Goal: Information Seeking & Learning: Learn about a topic

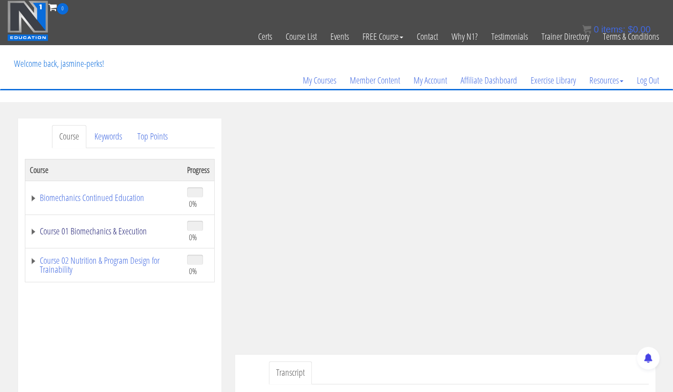
click at [126, 232] on link "Course 01 Biomechanics & Execution" at bounding box center [104, 231] width 148 height 9
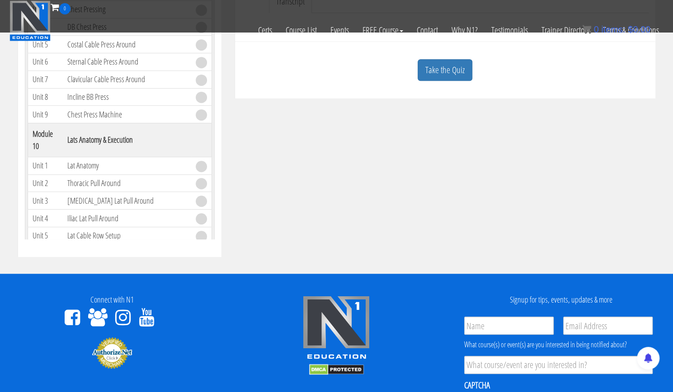
scroll to position [1271, 0]
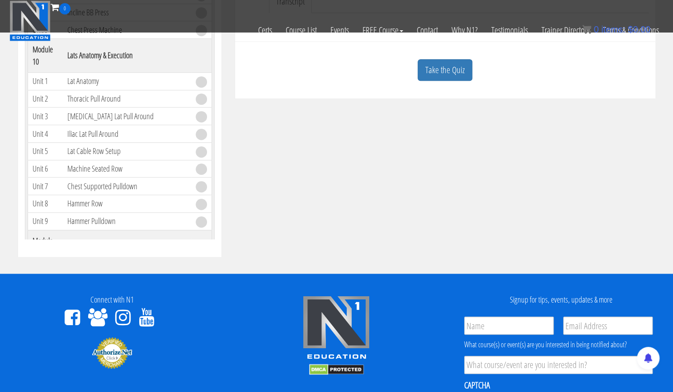
drag, startPoint x: 210, startPoint y: 41, endPoint x: 208, endPoint y: 63, distance: 22.2
click at [210, 53] on div "Skip to content Toggle navigation 0 Certs Course List Events FREE Course Course…" at bounding box center [336, 117] width 673 height 862
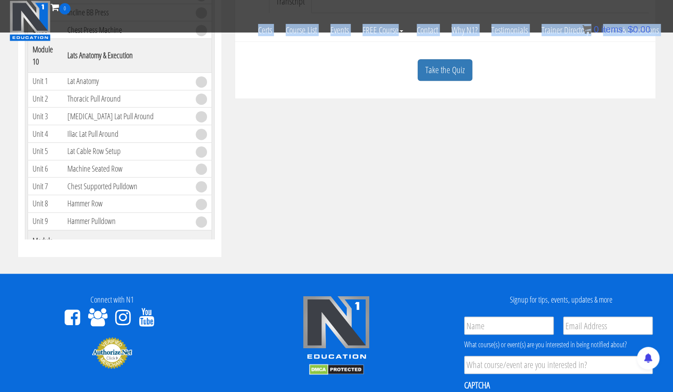
drag, startPoint x: 213, startPoint y: 37, endPoint x: 212, endPoint y: 56, distance: 19.9
click at [212, 56] on div "Skip to content Toggle navigation 0 Certs Course List Events FREE Course Course…" at bounding box center [336, 117] width 673 height 862
drag, startPoint x: 210, startPoint y: 40, endPoint x: 209, endPoint y: 66, distance: 26.3
click at [209, 66] on div "Skip to content Toggle navigation 0 Certs Course List Events FREE Course Course…" at bounding box center [336, 117] width 673 height 862
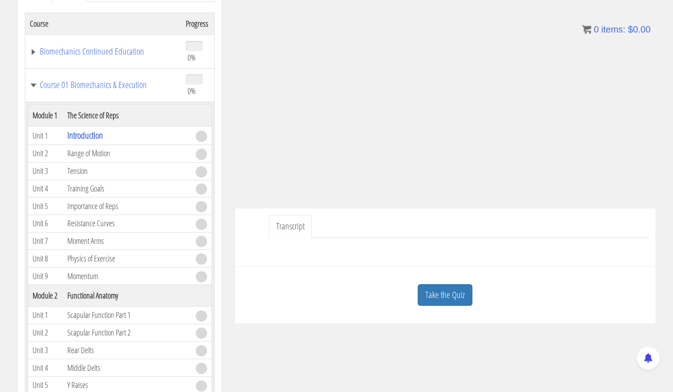
scroll to position [0, 0]
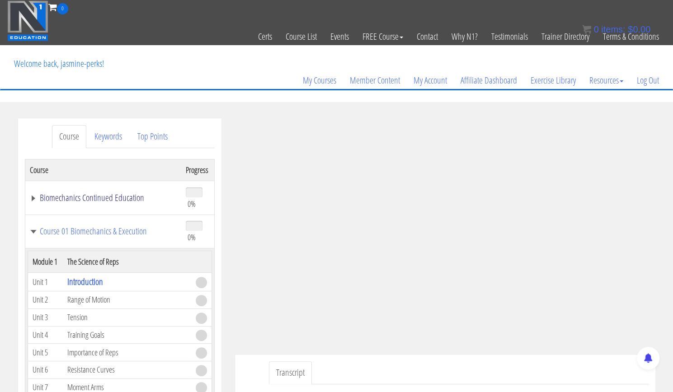
click at [110, 198] on link "Biomechanics Continued Education" at bounding box center [103, 197] width 147 height 9
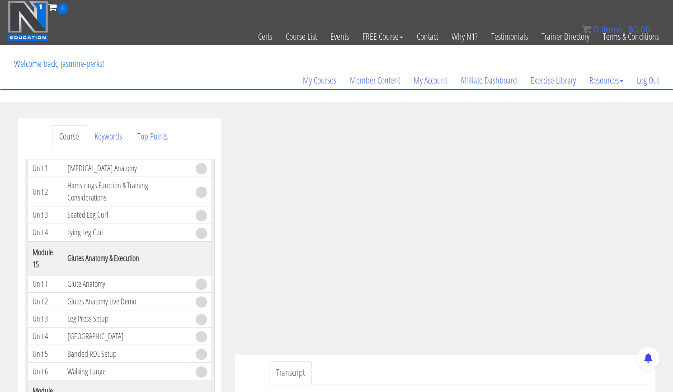
scroll to position [2596, 0]
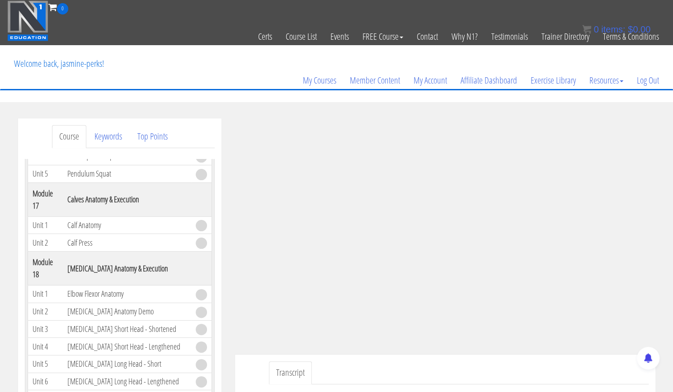
click at [168, 260] on th "[MEDICAL_DATA] Anatomy & Execution" at bounding box center [127, 269] width 128 height 34
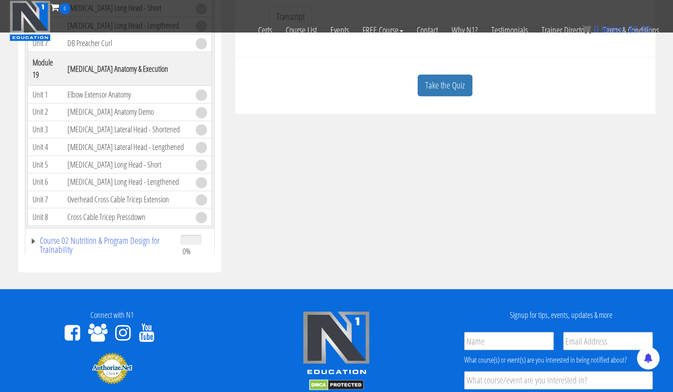
scroll to position [300, 0]
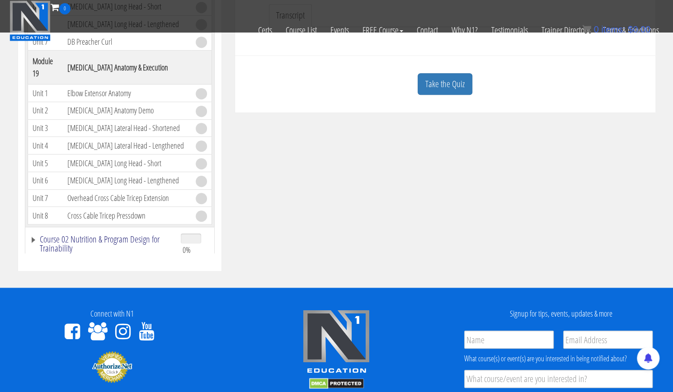
click at [115, 235] on link "Course 02 Nutrition & Program Design for Trainability" at bounding box center [101, 244] width 142 height 18
click at [130, 235] on link "Course 02 Nutrition & Program Design for Trainability" at bounding box center [101, 244] width 142 height 18
click at [133, 235] on link "Course 02 Nutrition & Program Design for Trainability" at bounding box center [101, 244] width 142 height 18
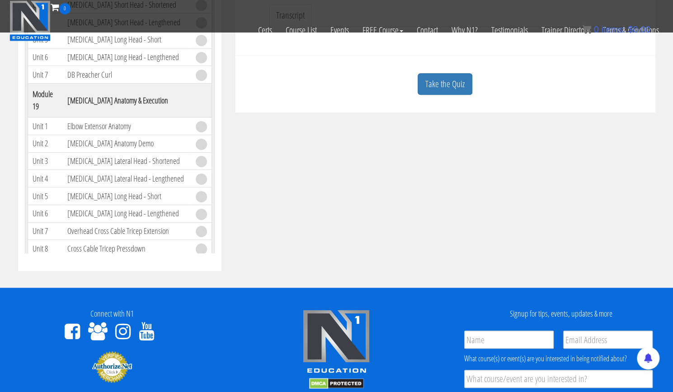
scroll to position [2560, 0]
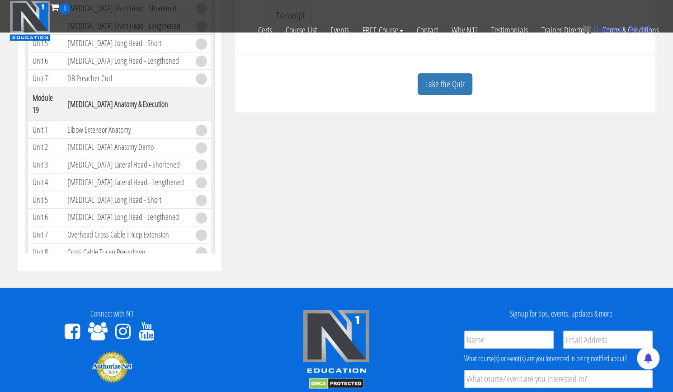
drag, startPoint x: 211, startPoint y: 42, endPoint x: 216, endPoint y: 20, distance: 22.1
click at [216, 20] on div "Certs Course List Events FREE Course Course Preview – Biomechanics Course Previ…" at bounding box center [336, 30] width 658 height 32
drag, startPoint x: 210, startPoint y: 39, endPoint x: 214, endPoint y: 21, distance: 19.1
click at [214, 21] on div "Certs Course List Events FREE Course Course Preview – Biomechanics Course Previ…" at bounding box center [336, 30] width 658 height 32
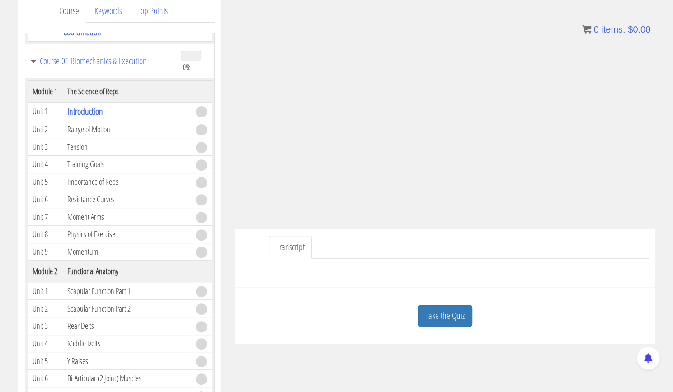
scroll to position [86, 0]
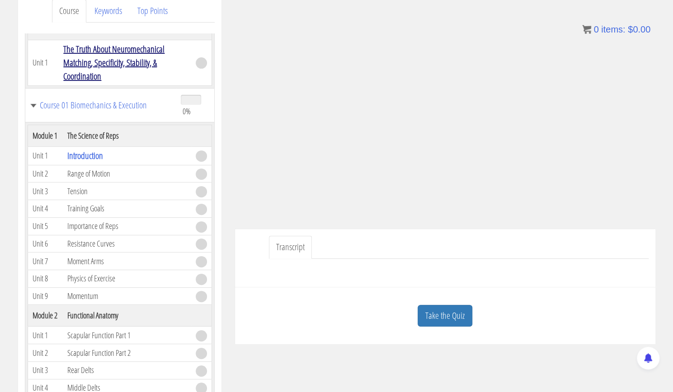
click at [124, 67] on link "The Truth About Neuromechanical Matching, Specificity, Stability, & Coordination" at bounding box center [113, 62] width 101 height 39
click at [117, 51] on link "The Truth About Neuromechanical Matching, Specificity, Stability, & Coordination" at bounding box center [113, 62] width 101 height 39
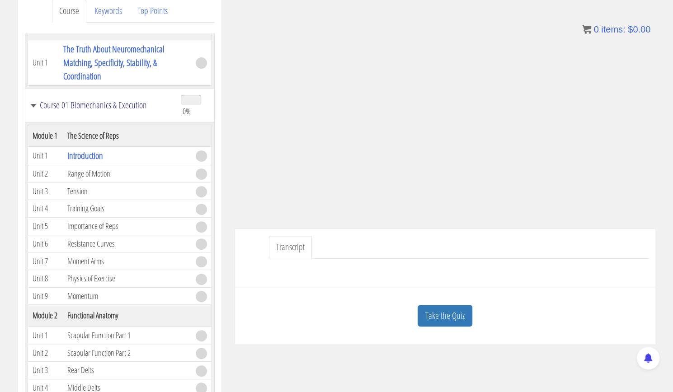
click at [109, 101] on link "Course 01 Biomechanics & Execution" at bounding box center [101, 105] width 142 height 9
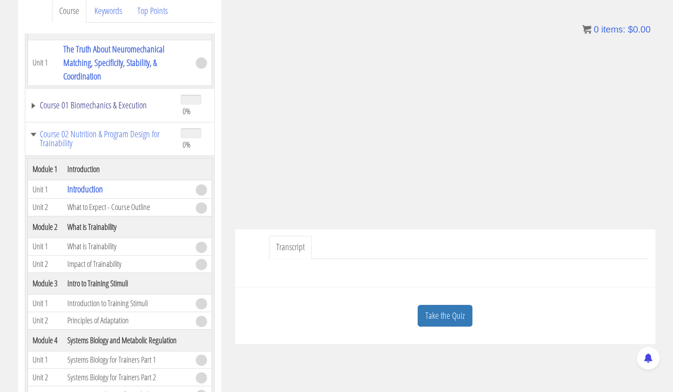
click at [109, 104] on link "Course 01 Biomechanics & Execution" at bounding box center [101, 105] width 142 height 9
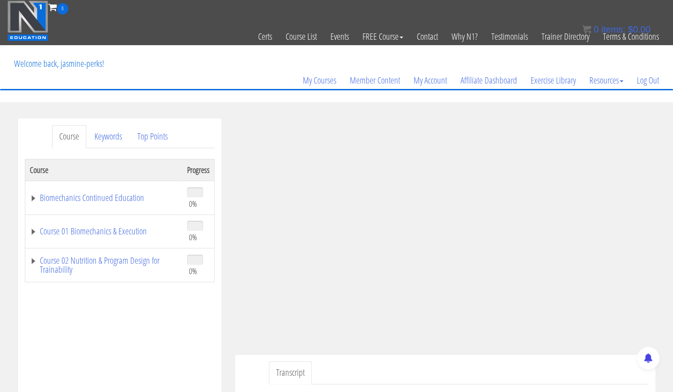
click at [262, 97] on header "Toggle navigation 0 Certs Course List Events FREE Course Course Preview – Biome…" at bounding box center [336, 51] width 673 height 102
click at [136, 262] on link "Course 02 Nutrition & Program Design for Trainability" at bounding box center [104, 265] width 148 height 18
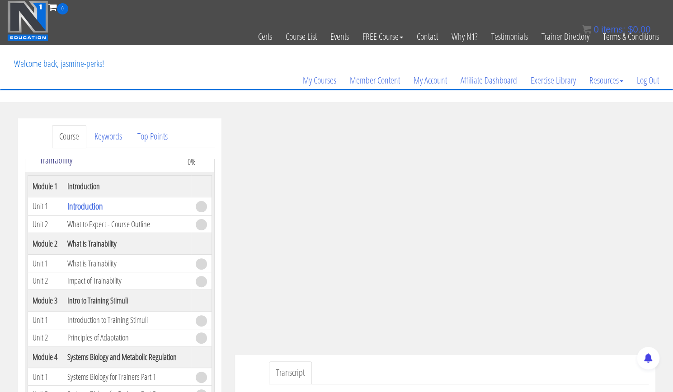
scroll to position [131, 0]
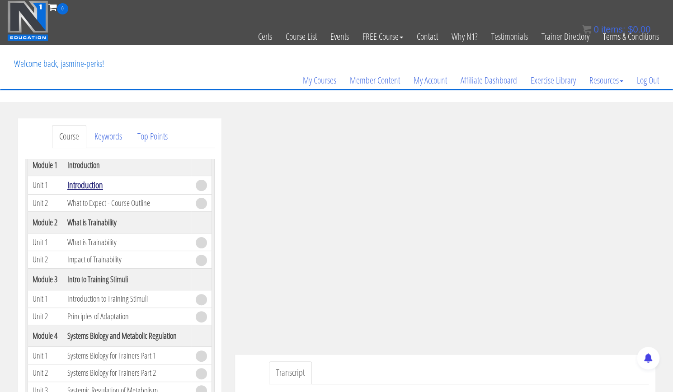
click at [93, 187] on link "Introduction" at bounding box center [85, 185] width 36 height 12
click at [85, 187] on link "Introduction" at bounding box center [85, 185] width 36 height 12
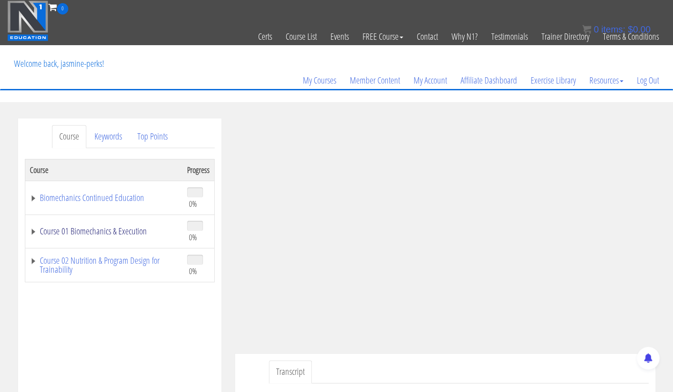
click at [121, 234] on link "Course 01 Biomechanics & Execution" at bounding box center [104, 231] width 148 height 9
